Goal: Task Accomplishment & Management: Use online tool/utility

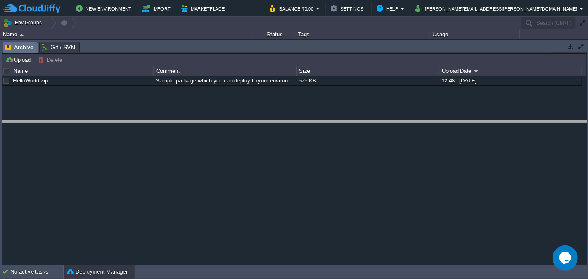
drag, startPoint x: 228, startPoint y: 53, endPoint x: 218, endPoint y: 132, distance: 79.9
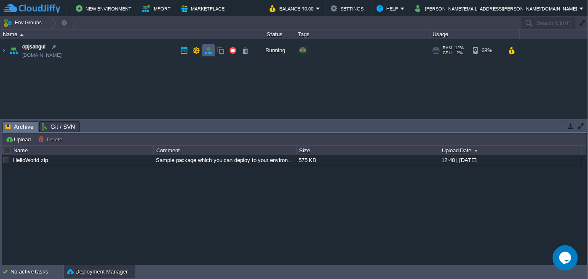
click at [210, 51] on button "button" at bounding box center [209, 51] width 8 height 8
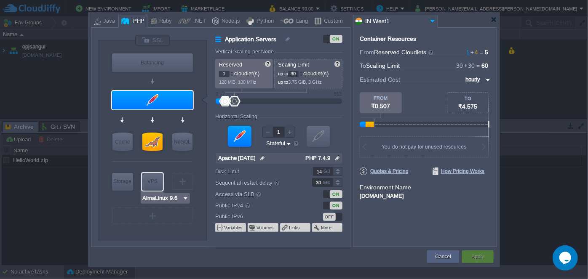
type input "Extra Storage 2.0-10.5"
click at [125, 175] on div "Storage" at bounding box center [122, 181] width 21 height 17
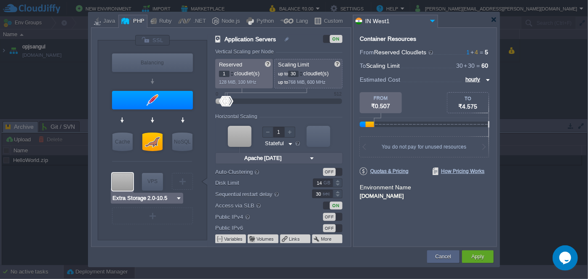
type input "Storage Containers"
type input "6"
type input "Extra Storage 2.0-10.5"
type input "2.0-10.5-almal..."
type input "Stateless"
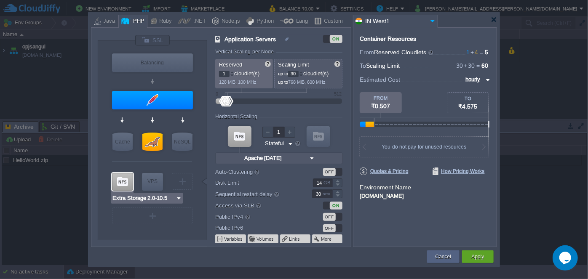
type input "100"
type input "Redis 7.2.4"
click at [496, 20] on div at bounding box center [494, 19] width 6 height 6
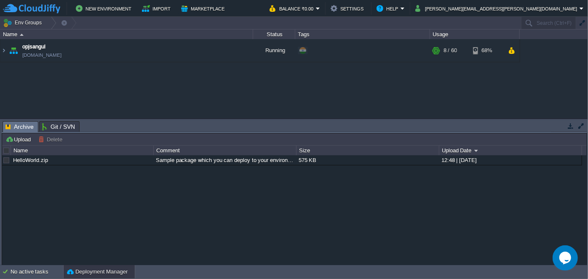
click at [311, 86] on div "opjsangul [DOMAIN_NAME] Running + Add to Env Group RAM 12% CPU 1% 8 / 60 68%" at bounding box center [294, 78] width 588 height 79
click at [2, 50] on img at bounding box center [3, 50] width 7 height 23
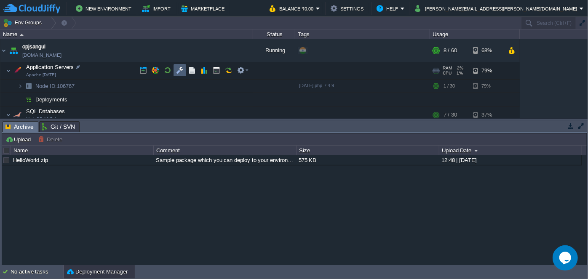
click at [177, 72] on button "button" at bounding box center [180, 71] width 8 height 8
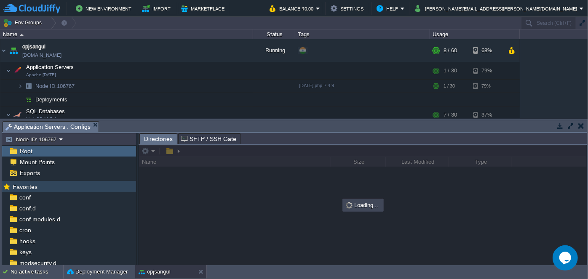
scroll to position [67, 0]
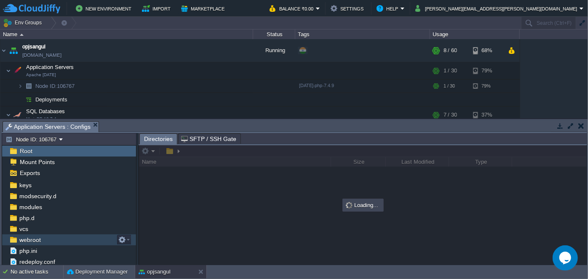
click at [29, 241] on span "webroot" at bounding box center [30, 240] width 24 height 8
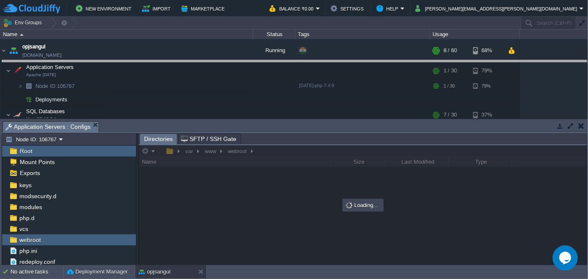
drag, startPoint x: 292, startPoint y: 123, endPoint x: 275, endPoint y: 62, distance: 63.0
click at [275, 62] on body "New Environment Import Marketplace Bonus ₹0.00 Upgrade Account Balance ₹0.00 Se…" at bounding box center [294, 139] width 588 height 279
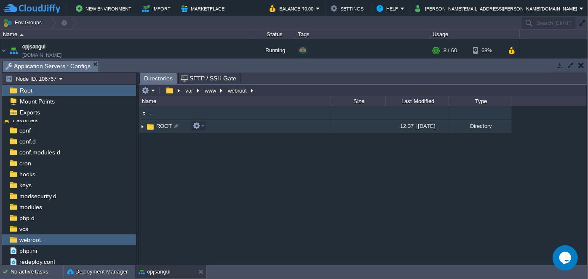
click at [144, 126] on img at bounding box center [142, 126] width 7 height 13
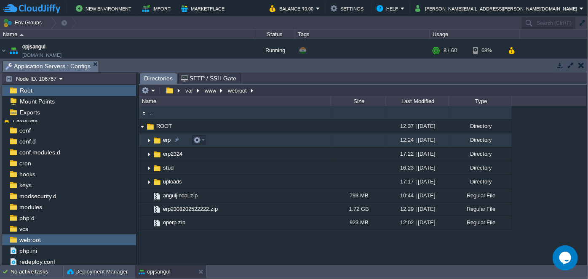
click at [149, 141] on img at bounding box center [149, 140] width 7 height 13
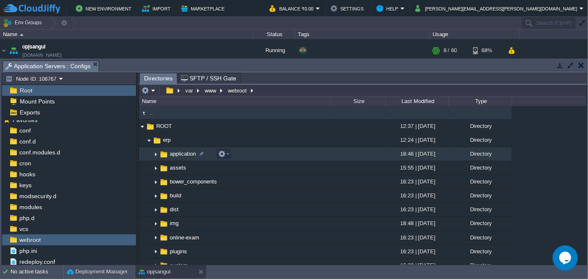
click at [157, 154] on img at bounding box center [156, 154] width 7 height 13
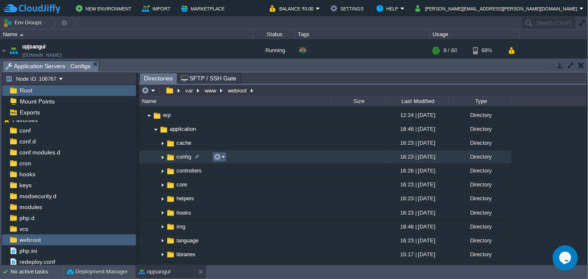
scroll to position [38, 0]
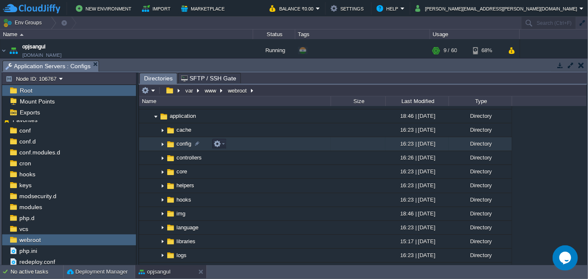
click at [161, 145] on img at bounding box center [162, 144] width 7 height 13
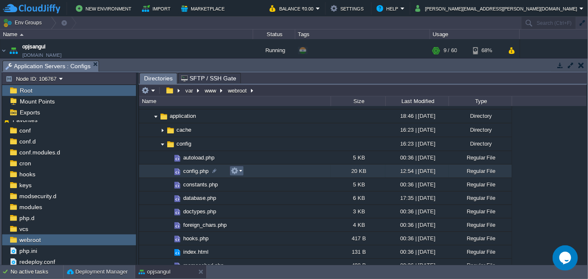
click at [241, 172] on em at bounding box center [236, 171] width 11 height 8
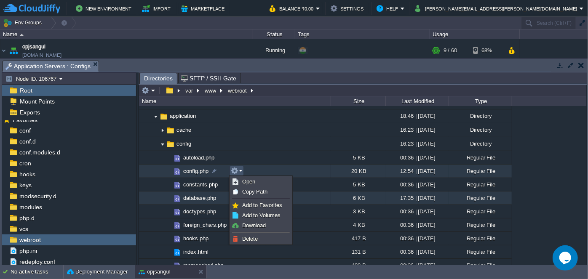
click at [223, 198] on div ".. ROOT 12:37 | [DATE] Directory .. erp 12:24 | [DATE] Directory .. application…" at bounding box center [363, 185] width 448 height 159
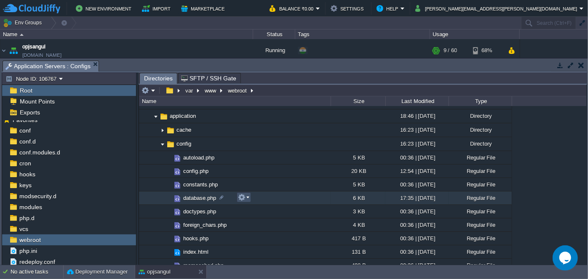
click at [244, 198] on button "button" at bounding box center [242, 198] width 8 height 8
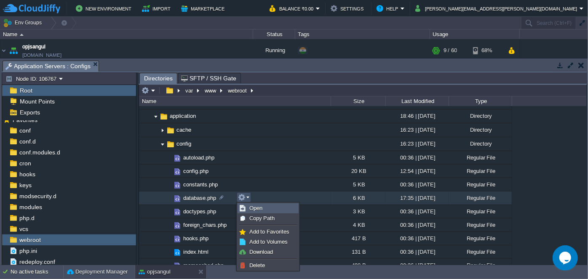
click at [255, 205] on link "Open" at bounding box center [268, 208] width 60 height 9
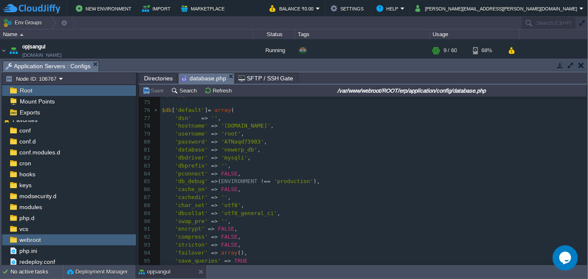
scroll to position [575, 0]
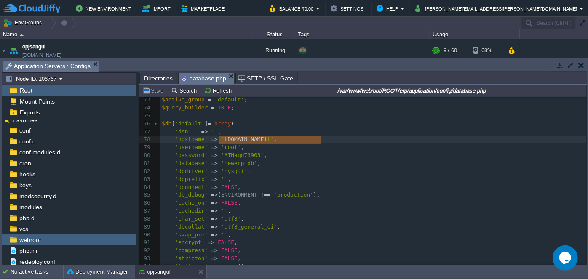
type textarea "[DOMAIN_NAME]"
drag, startPoint x: 217, startPoint y: 141, endPoint x: 323, endPoint y: 140, distance: 105.4
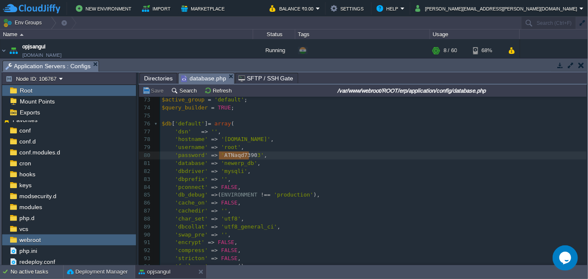
type textarea "ATNaqd73903"
drag, startPoint x: 219, startPoint y: 156, endPoint x: 251, endPoint y: 153, distance: 32.2
